Goal: Transaction & Acquisition: Obtain resource

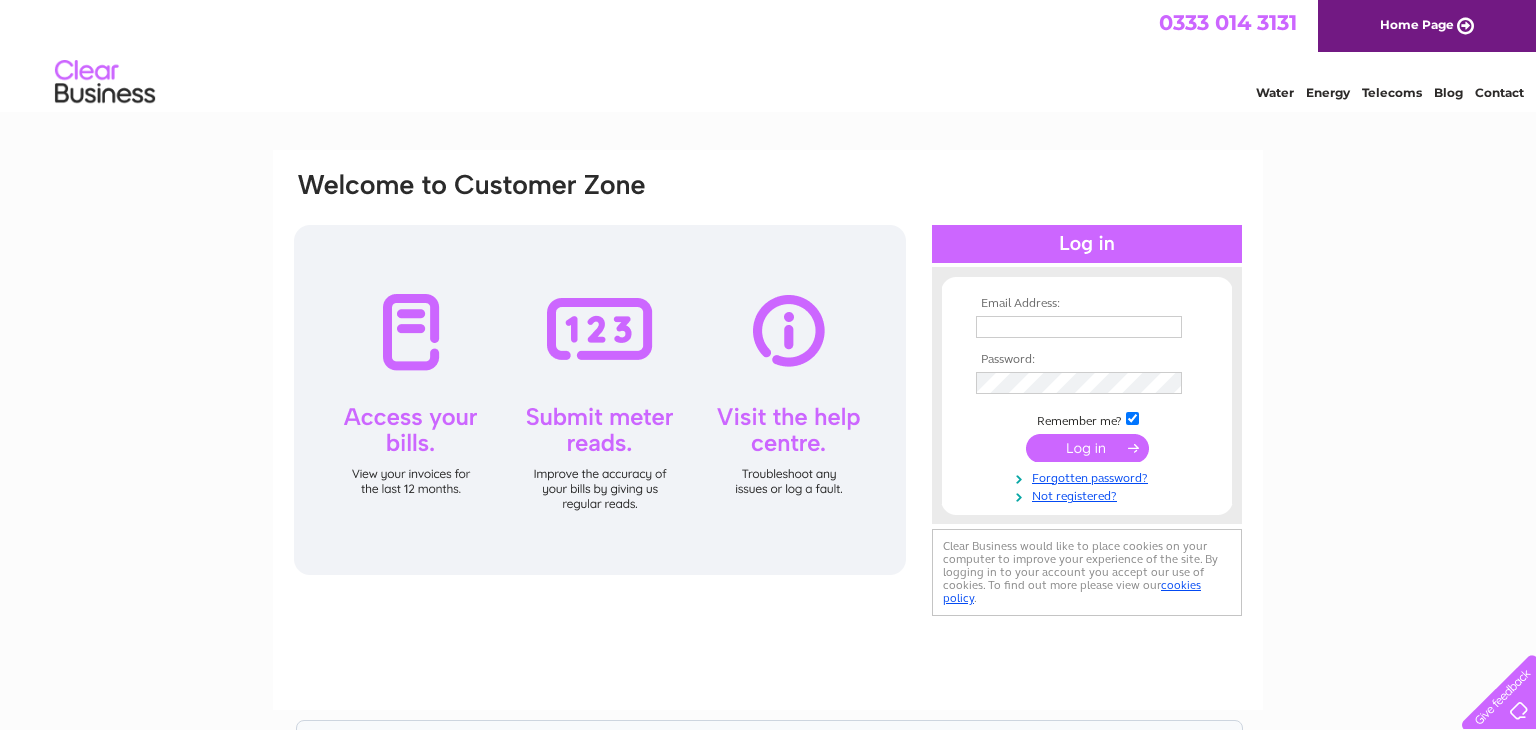
type input "[PERSON_NAME][EMAIL_ADDRESS][PERSON_NAME][DOMAIN_NAME]"
click at [1052, 450] on input "submit" at bounding box center [1087, 448] width 123 height 28
click at [1087, 451] on input "submit" at bounding box center [1087, 448] width 123 height 28
click at [1098, 441] on input "submit" at bounding box center [1087, 448] width 123 height 28
click at [1083, 447] on input "submit" at bounding box center [1087, 448] width 123 height 28
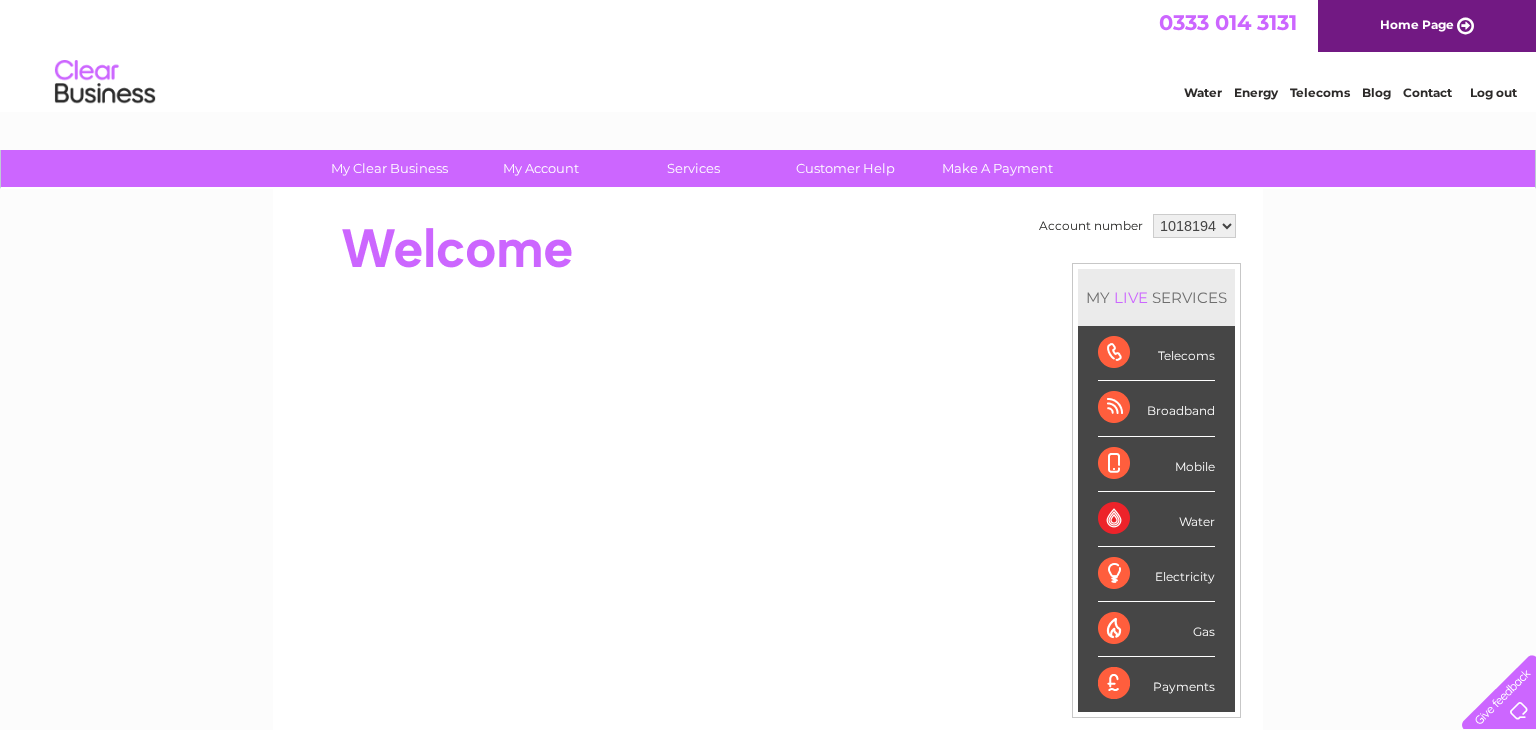
click at [148, 336] on div "My Clear Business Login Details My Details My Preferences Link Account My Accou…" at bounding box center [768, 712] width 1536 height 1124
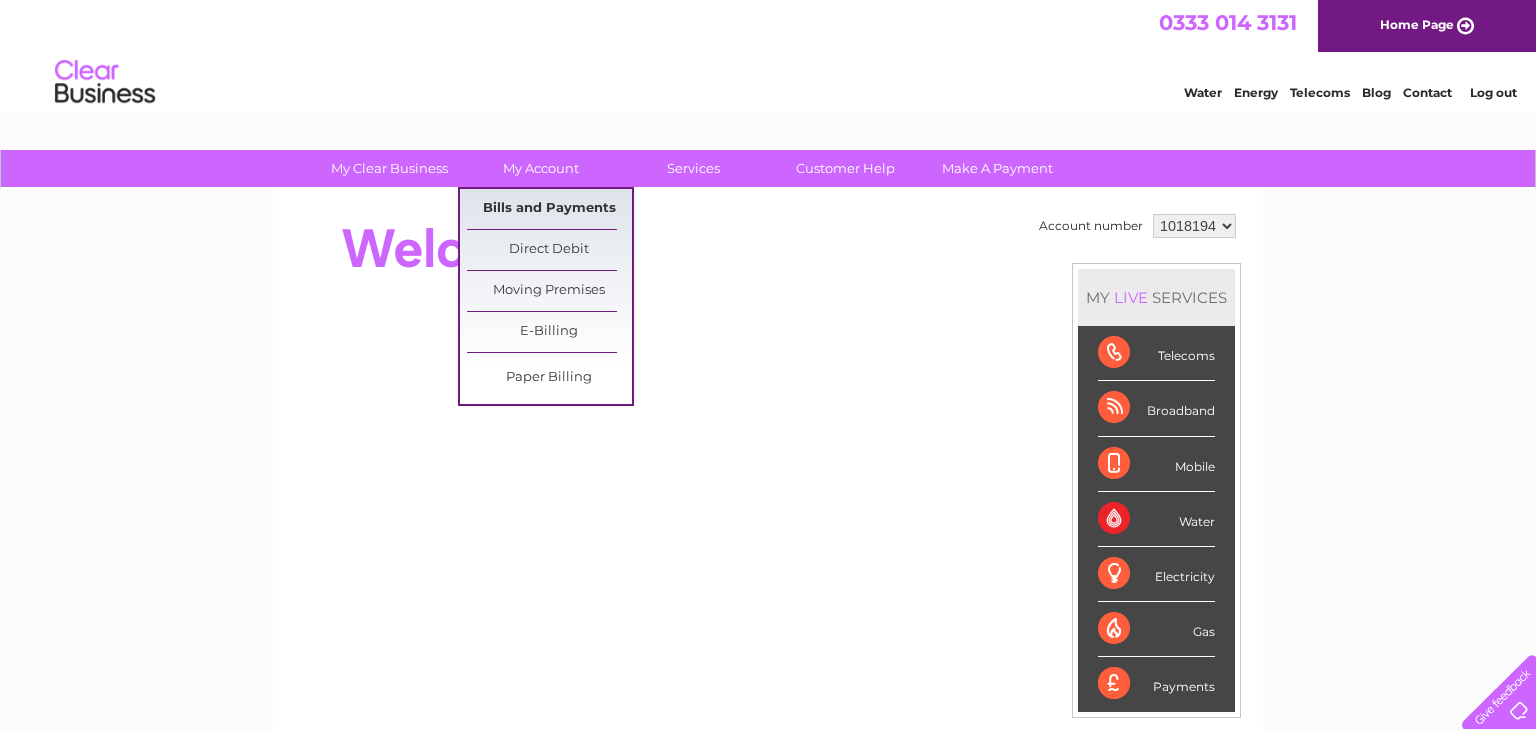
click at [535, 215] on link "Bills and Payments" at bounding box center [549, 209] width 165 height 40
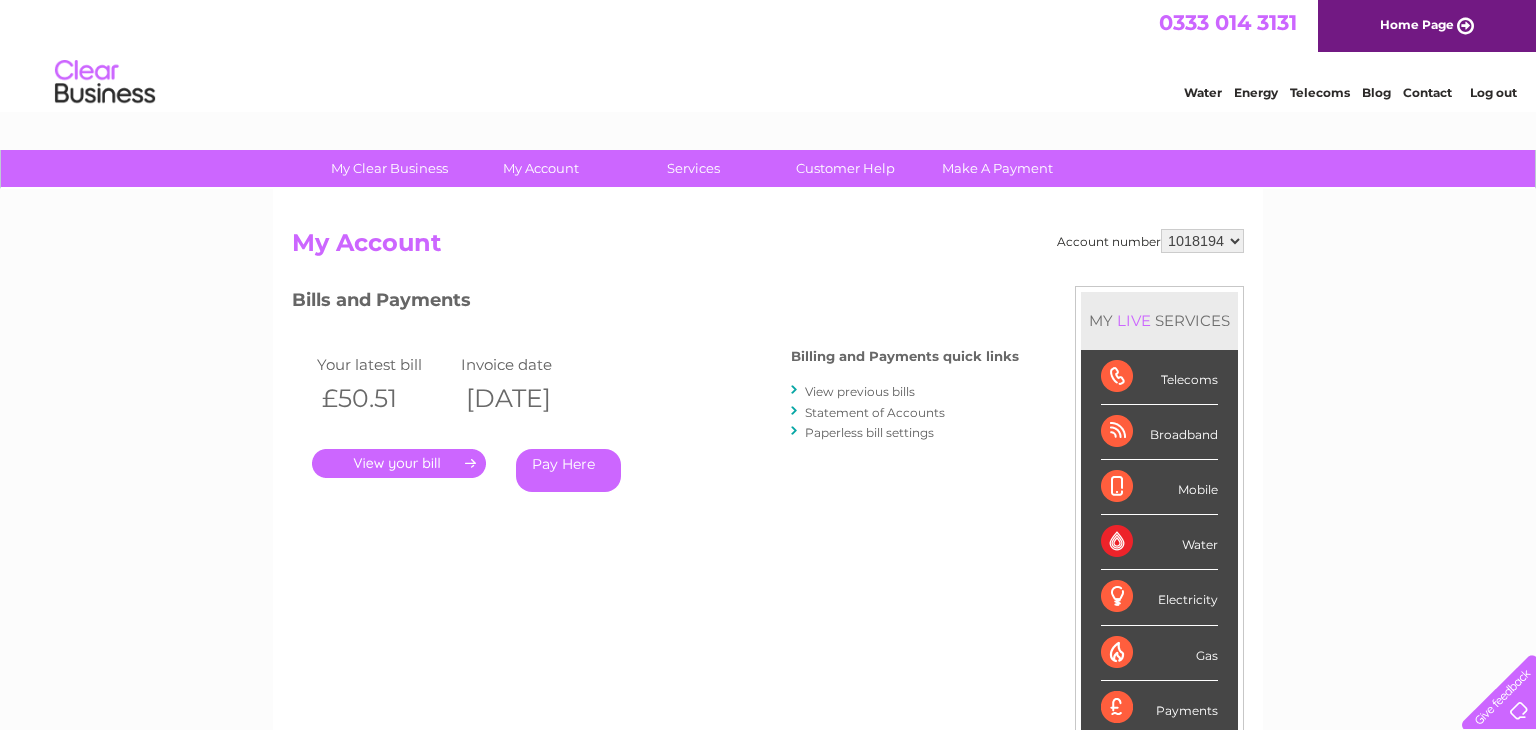
click at [434, 463] on link "." at bounding box center [399, 463] width 174 height 29
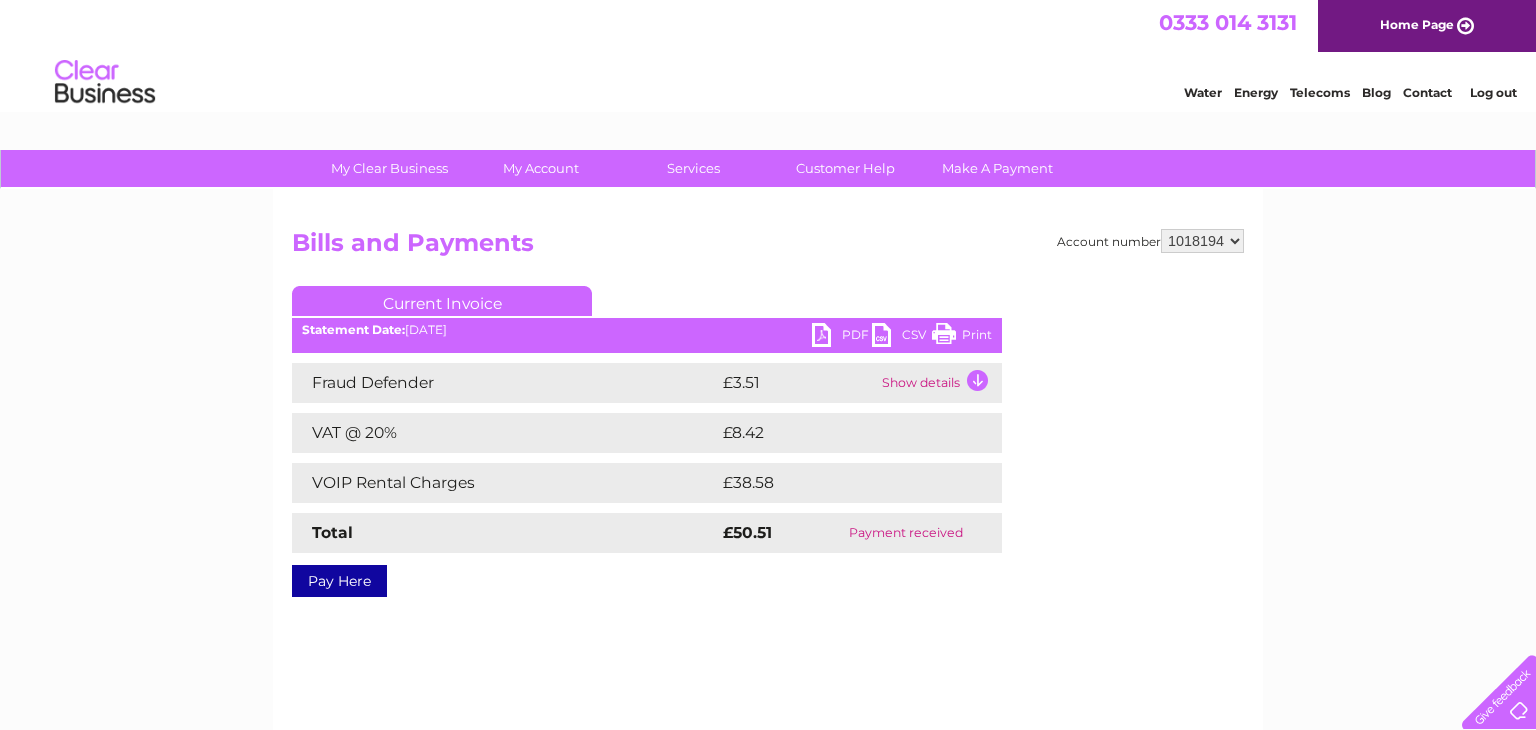
click at [842, 329] on link "PDF" at bounding box center [842, 337] width 60 height 29
